Goal: Transaction & Acquisition: Purchase product/service

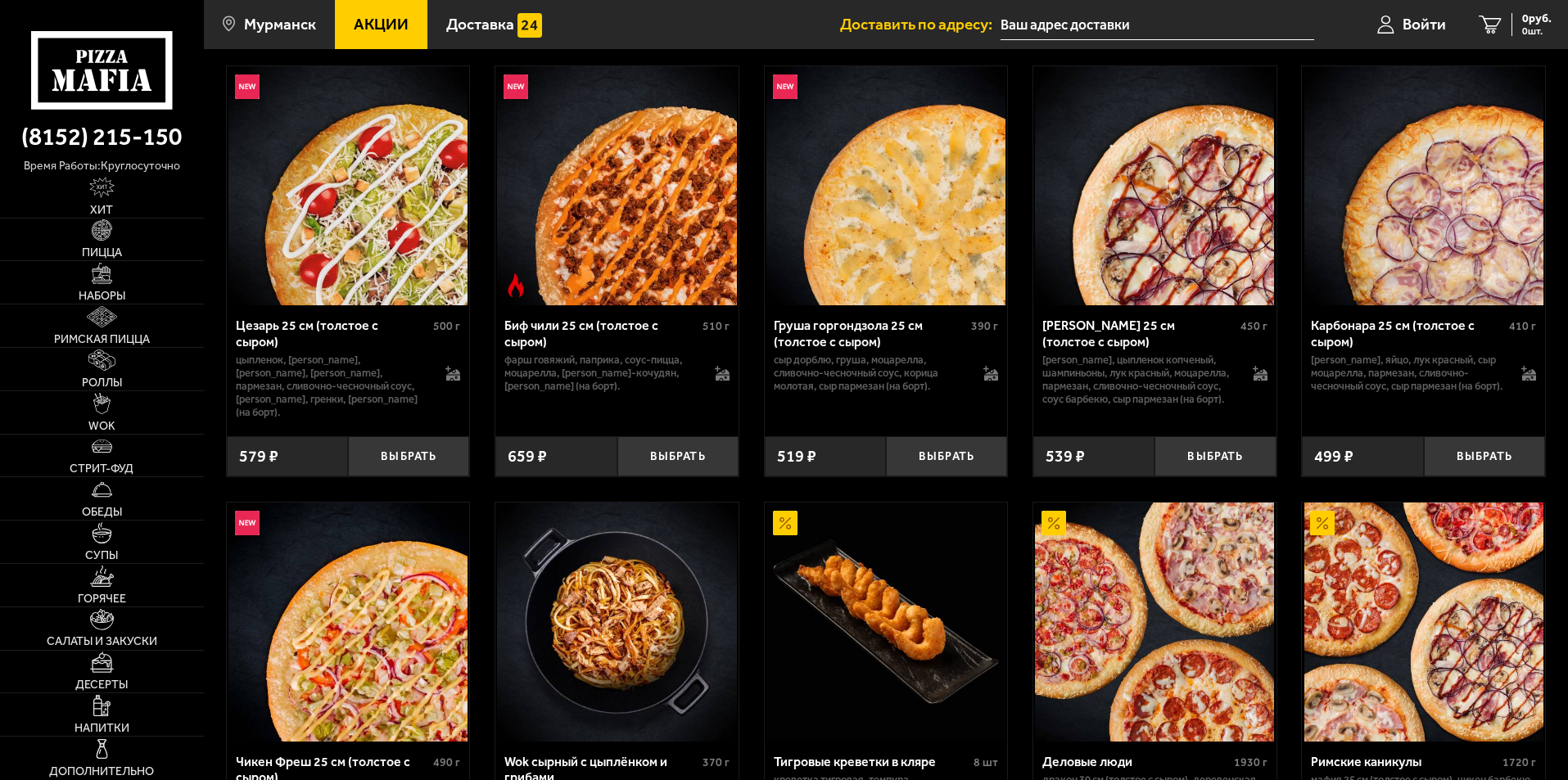
scroll to position [573, 0]
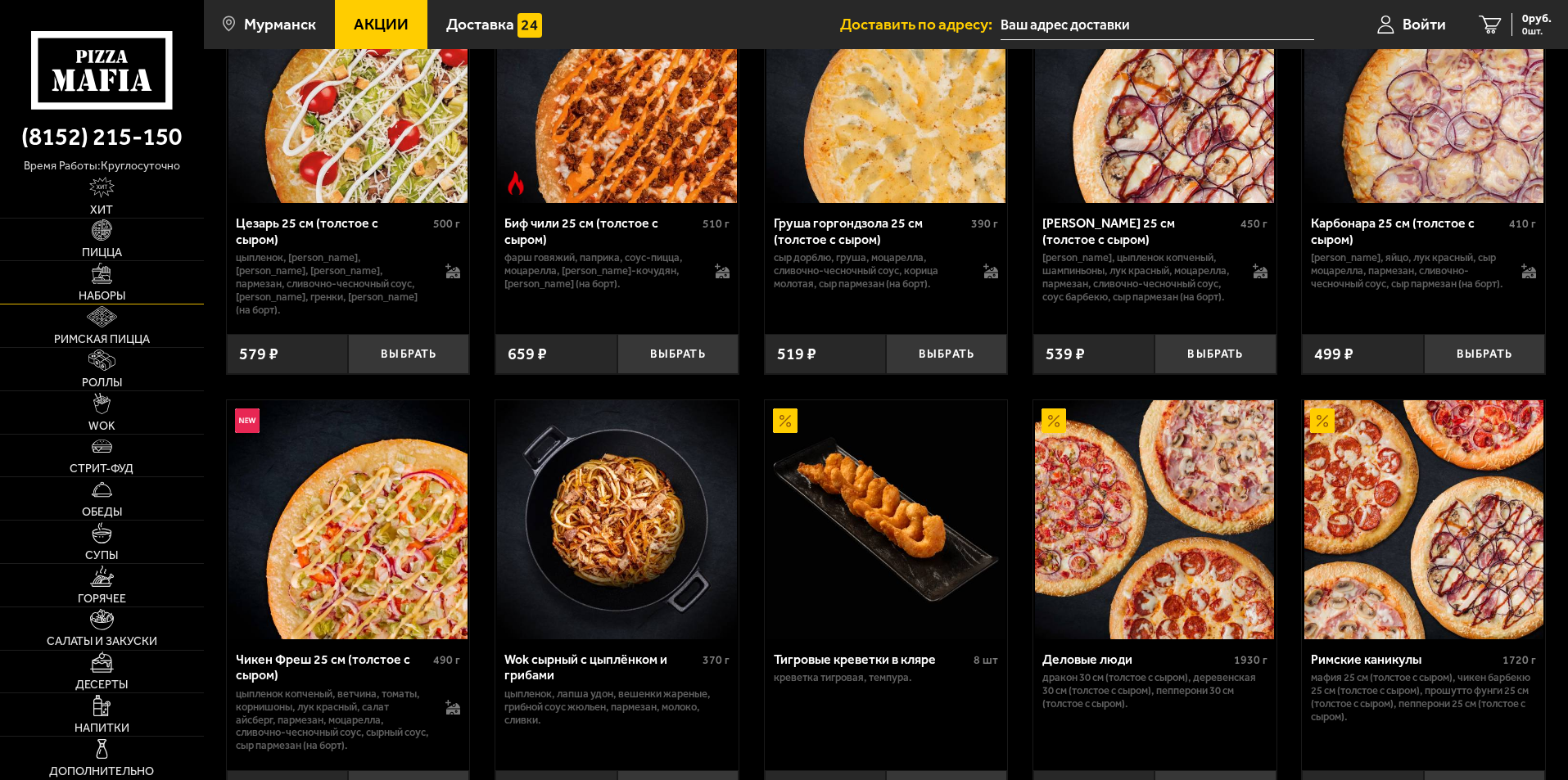
click at [161, 297] on link "Наборы" at bounding box center [102, 283] width 204 height 43
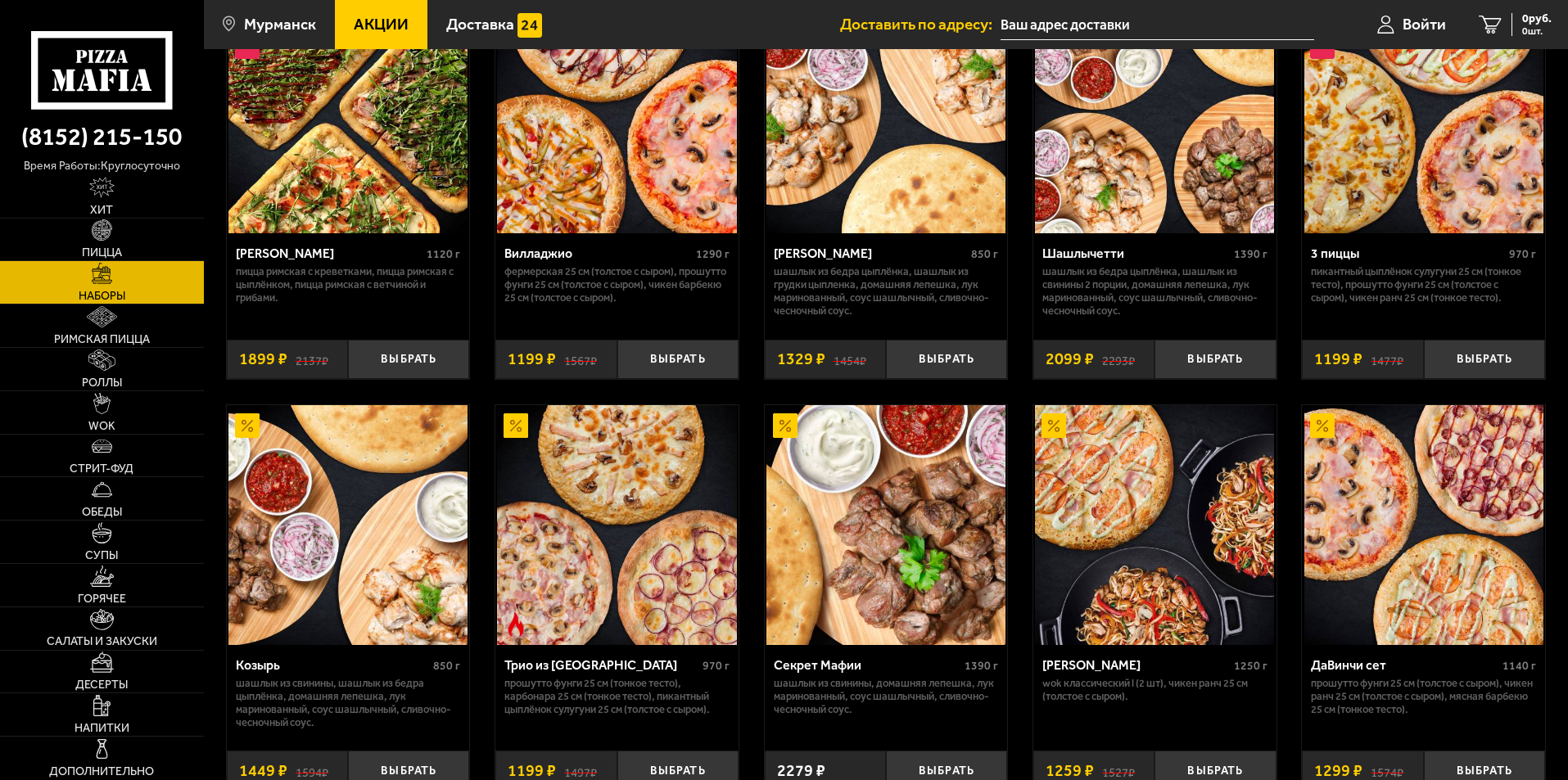
scroll to position [573, 0]
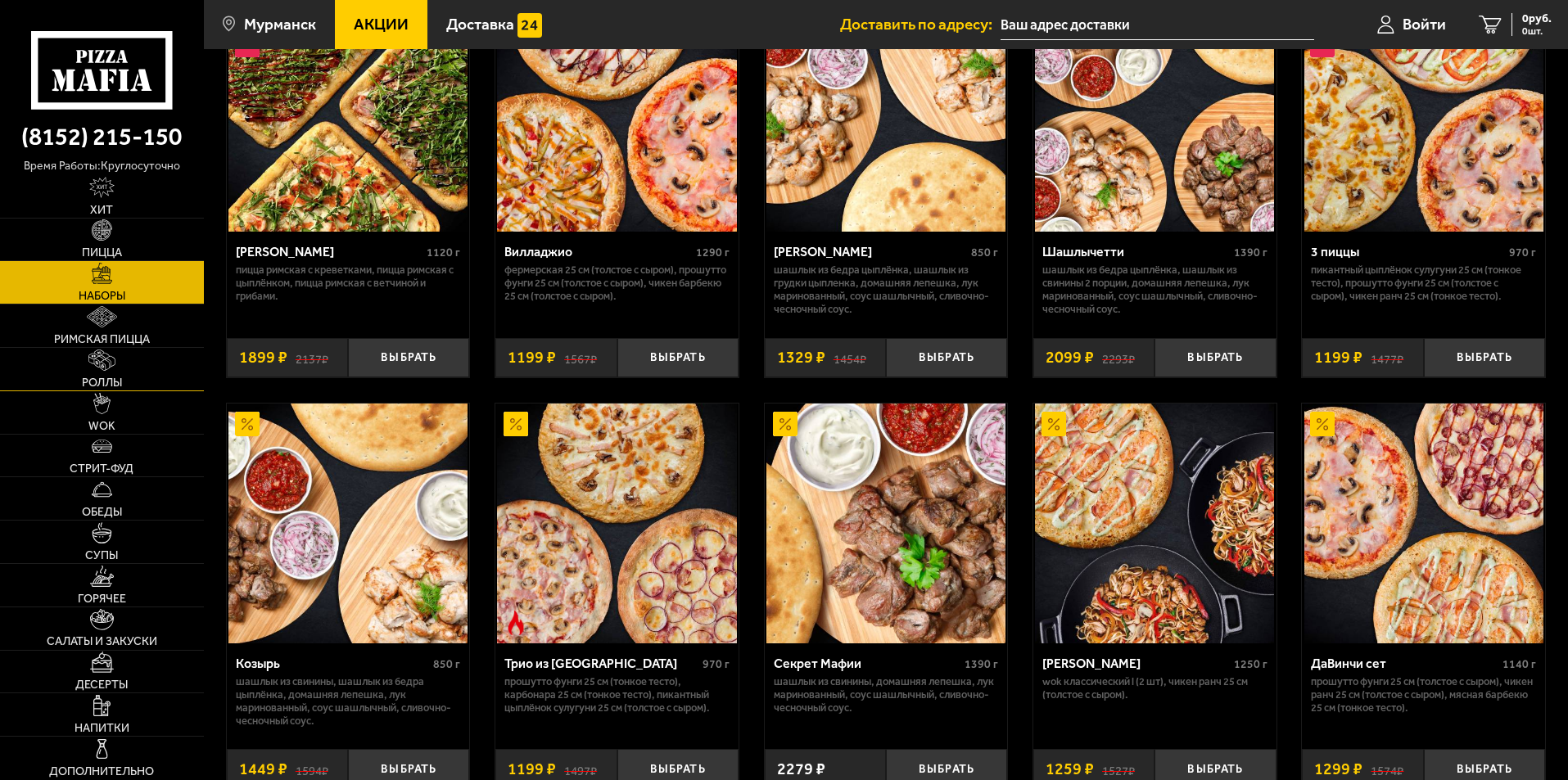
click at [153, 371] on link "Роллы" at bounding box center [102, 369] width 204 height 43
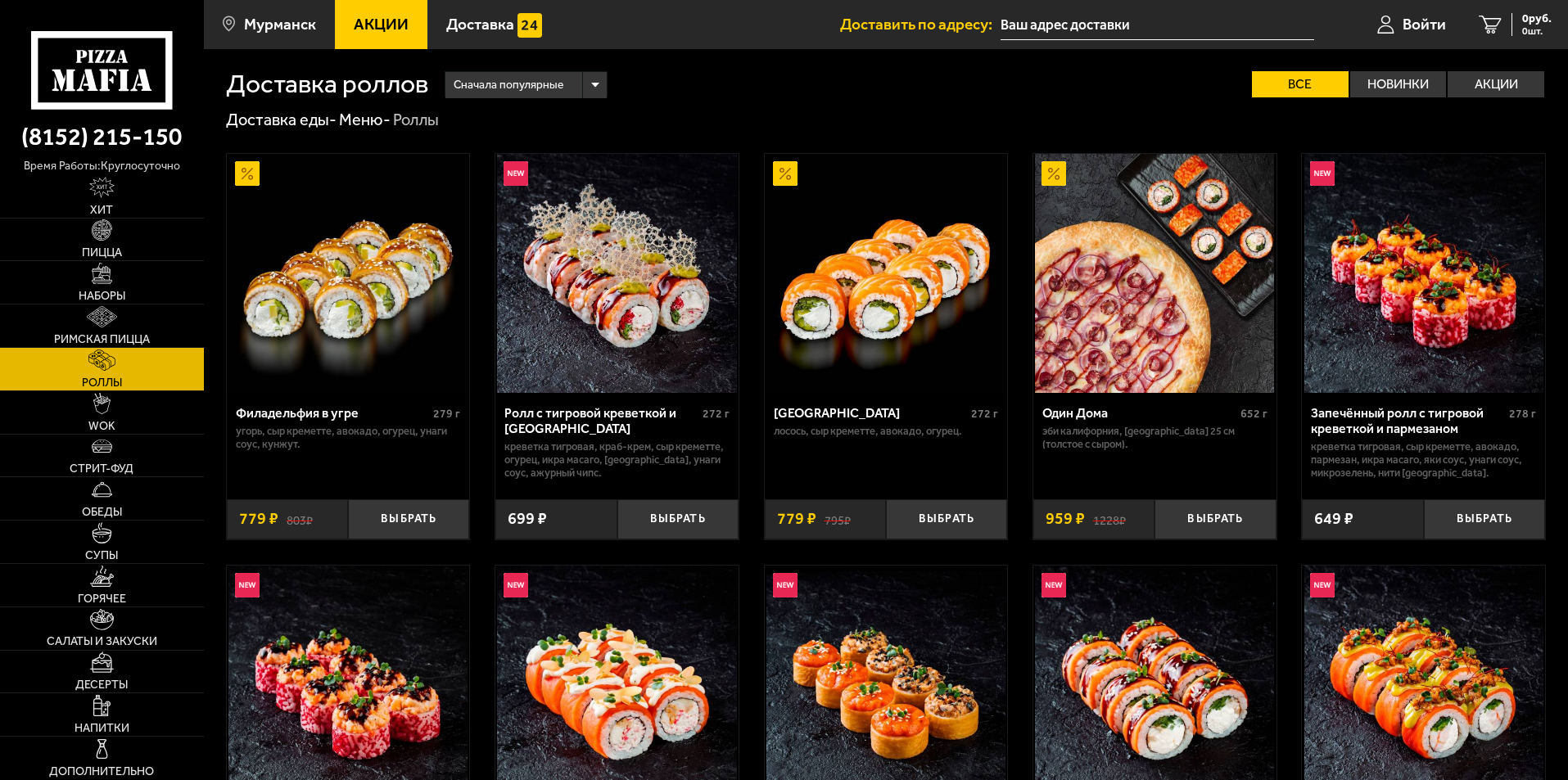
drag, startPoint x: 822, startPoint y: 307, endPoint x: 1165, endPoint y: 405, distance: 356.7
click at [160, 285] on link "Наборы" at bounding box center [102, 283] width 204 height 43
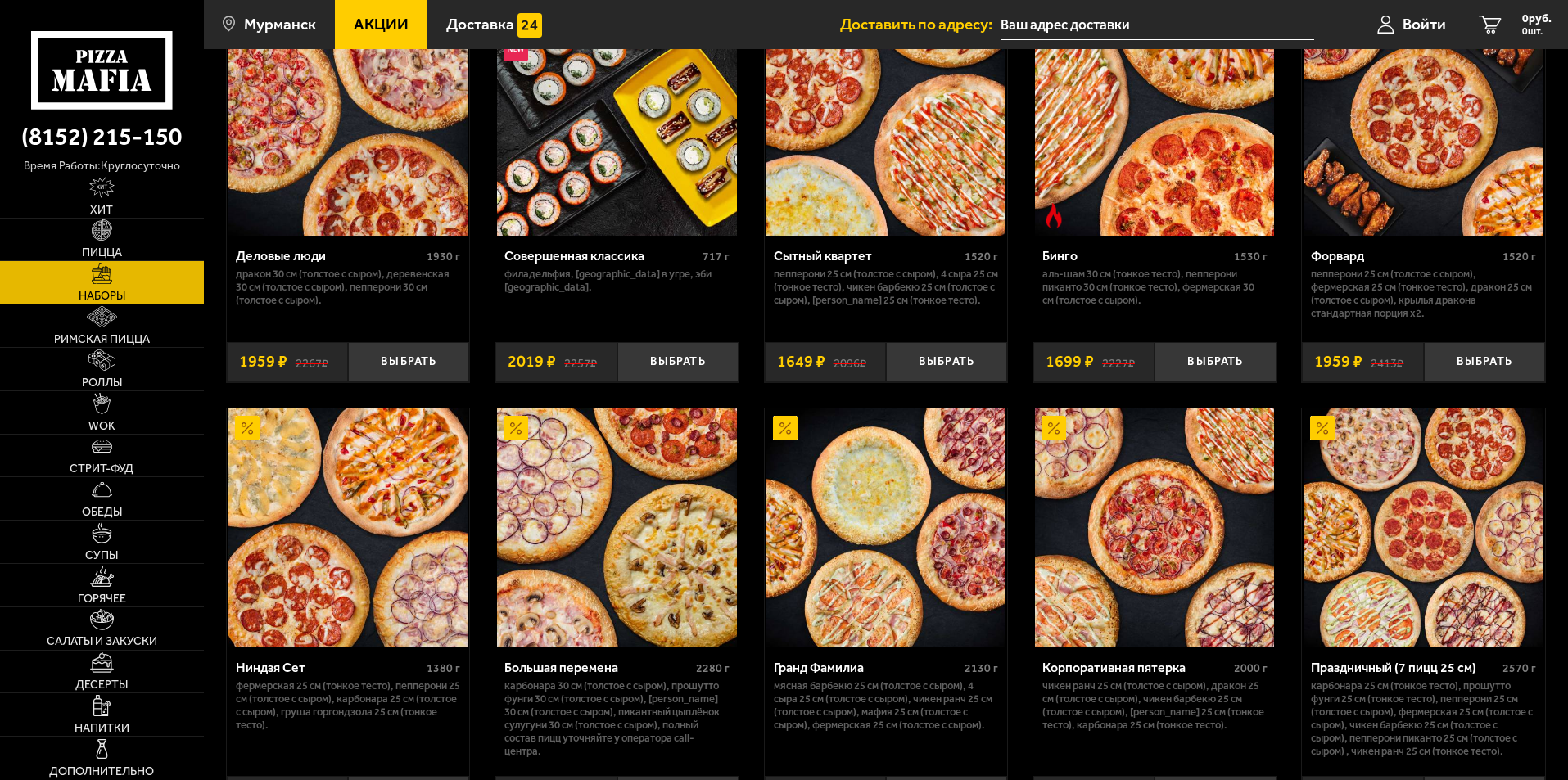
scroll to position [2129, 0]
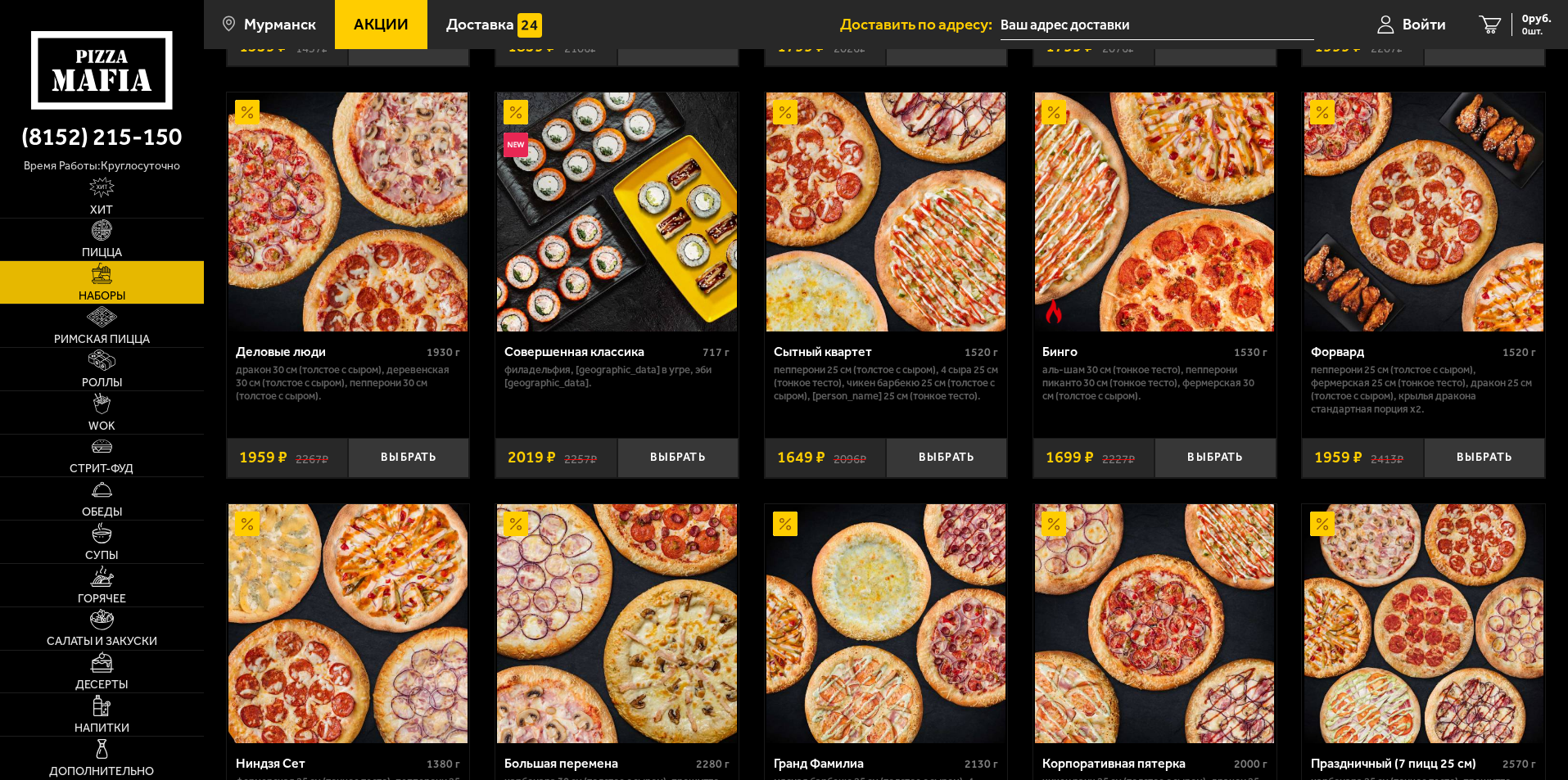
click at [624, 230] on img at bounding box center [617, 212] width 239 height 239
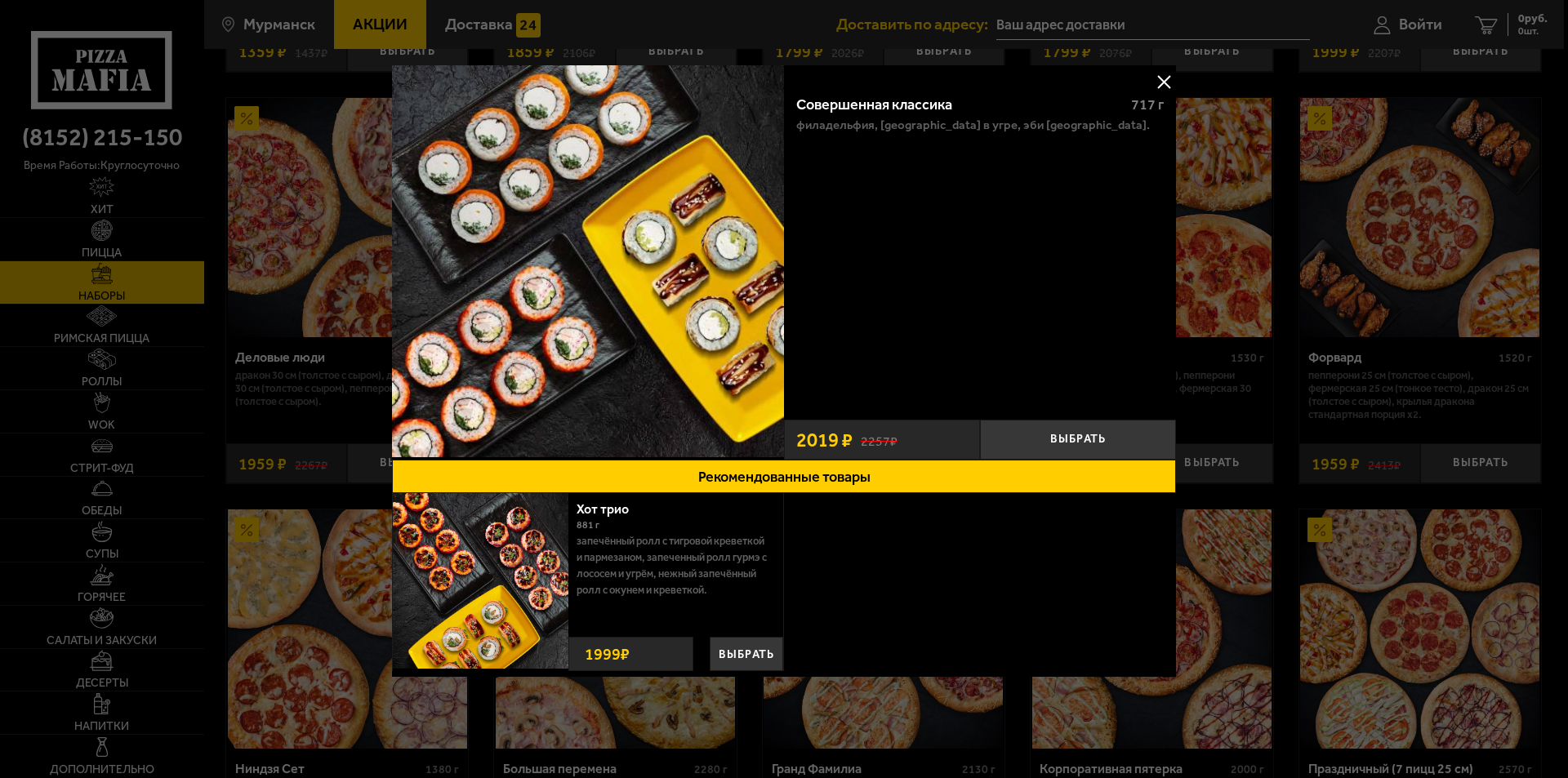
click at [1399, 284] on div at bounding box center [784, 389] width 1568 height 778
